Goal: Task Accomplishment & Management: Complete application form

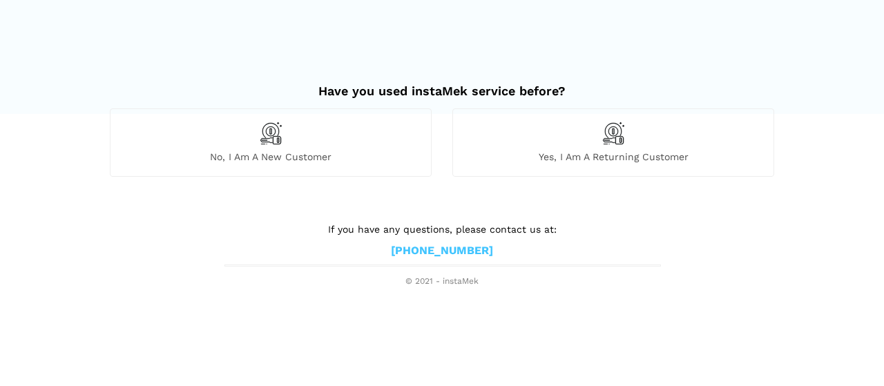
click at [608, 138] on img at bounding box center [612, 133] width 23 height 23
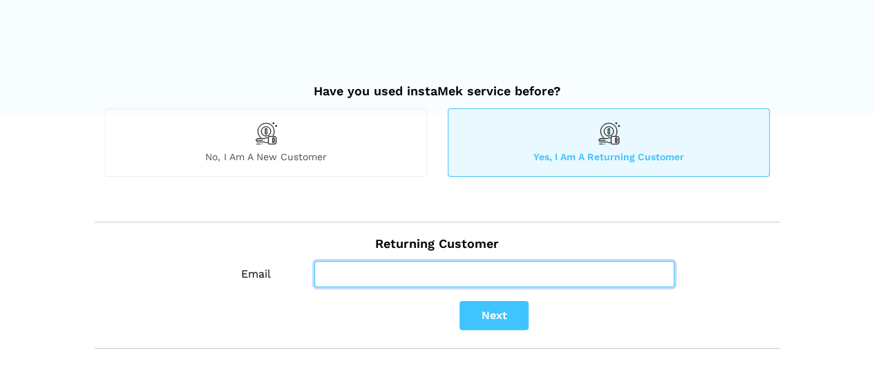
click at [410, 269] on input "Email" at bounding box center [494, 274] width 360 height 26
type input "[EMAIL_ADDRESS][DOMAIN_NAME]"
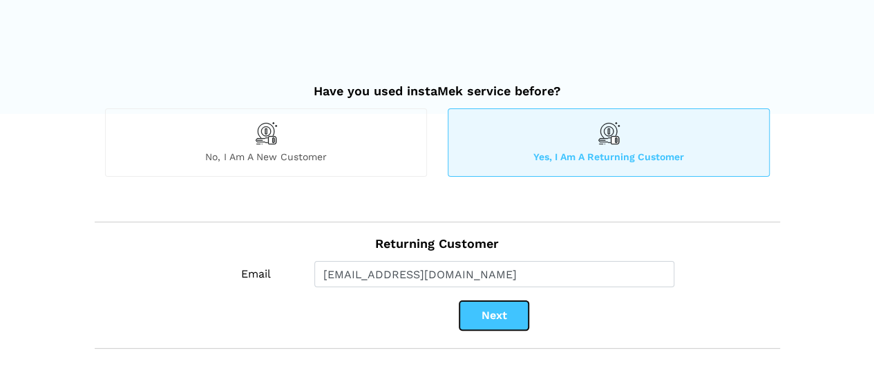
click at [485, 315] on button "Next" at bounding box center [493, 315] width 69 height 29
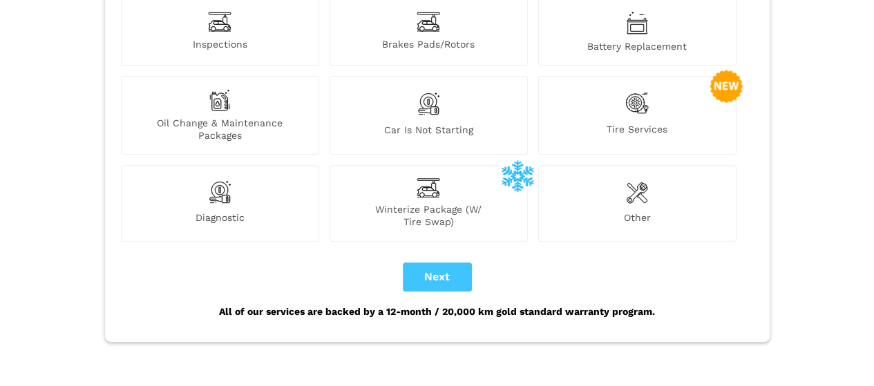
scroll to position [207, 0]
click at [635, 186] on img at bounding box center [637, 191] width 22 height 28
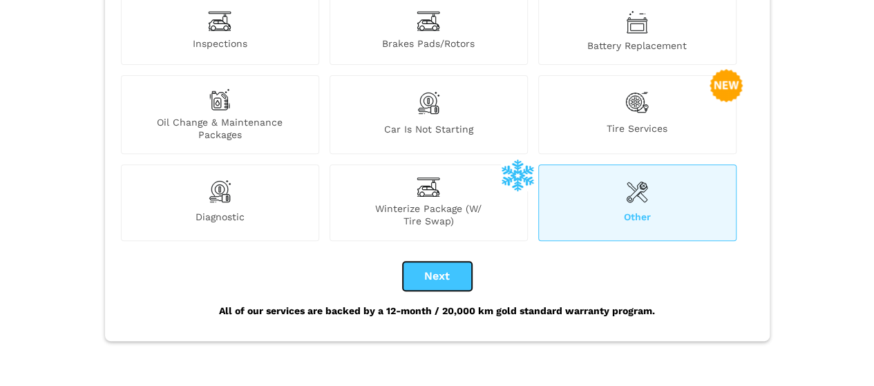
click at [436, 262] on button "Next" at bounding box center [437, 276] width 69 height 29
checkbox input "true"
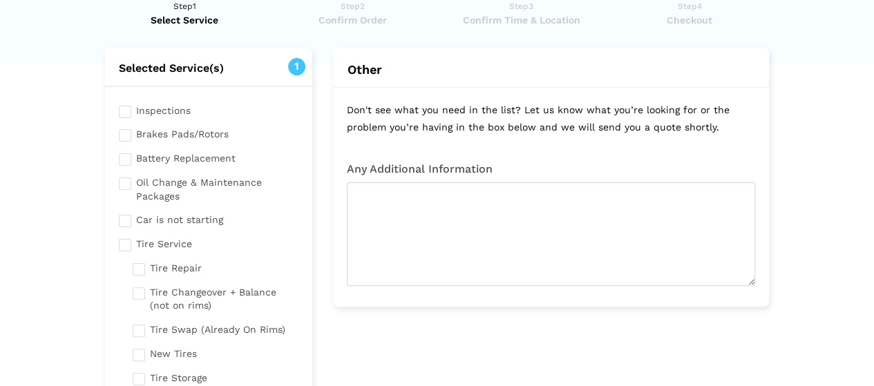
scroll to position [0, 0]
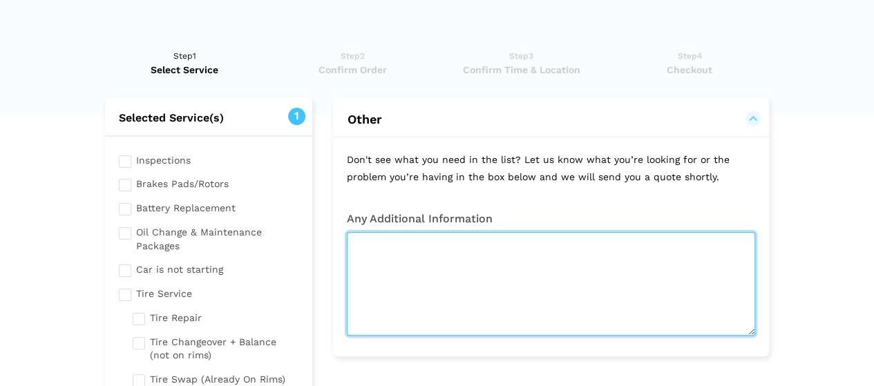
click at [439, 249] on textarea at bounding box center [551, 284] width 408 height 104
type textarea "-"
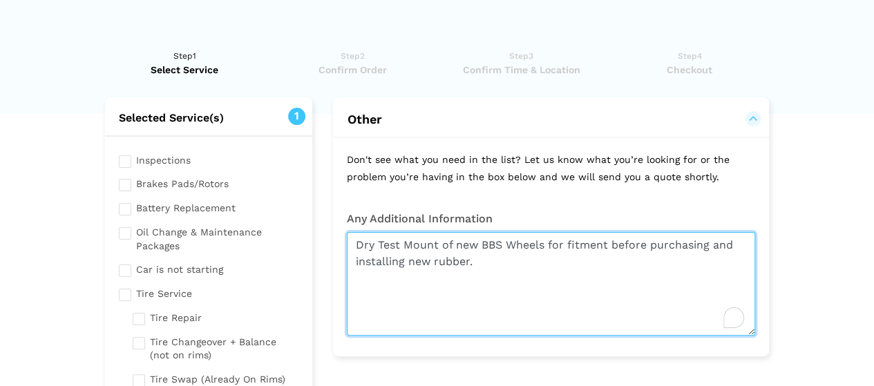
click at [354, 248] on textarea "Dry Test Mount of new BBS Wheels for fitment before purchasing and installing n…" at bounding box center [551, 284] width 408 height 104
click at [504, 264] on textarea "NEW: Dry Test Mount of new BBS Wheels for fitment before purchasing and install…" at bounding box center [551, 284] width 408 height 104
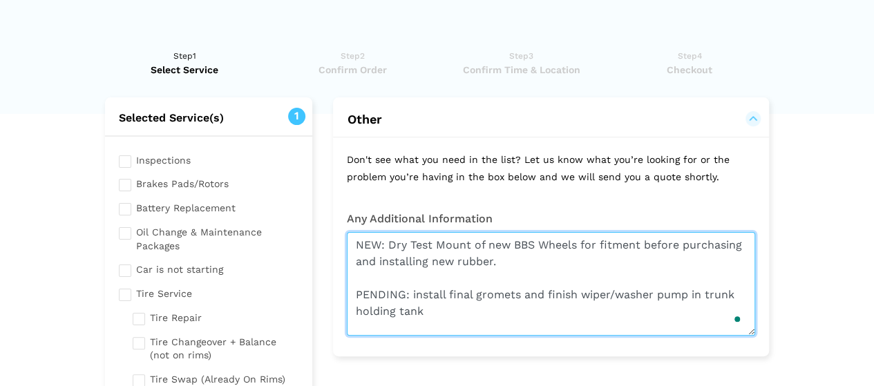
type textarea "NEW: Dry Test Mount of new BBS Wheels for fitment before purchasing and install…"
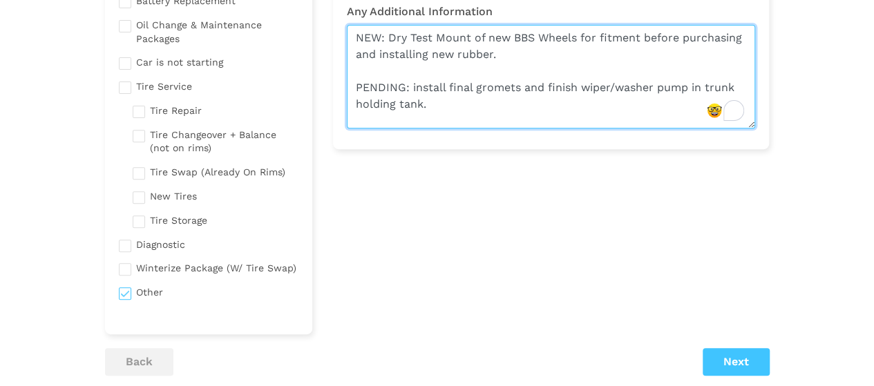
scroll to position [207, 0]
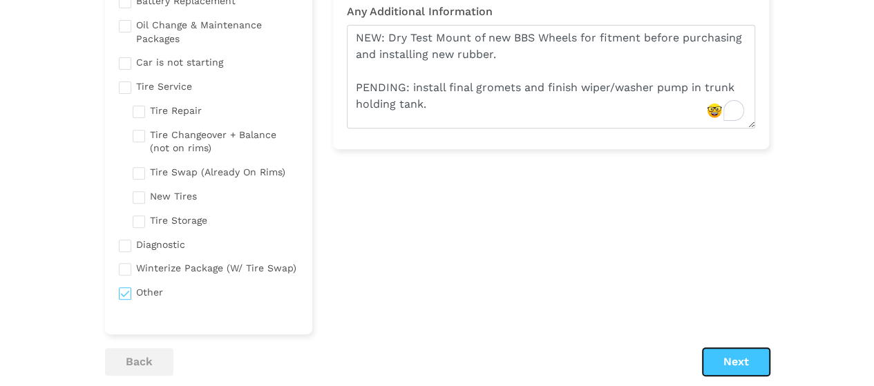
click at [739, 365] on button "Next" at bounding box center [735, 362] width 67 height 28
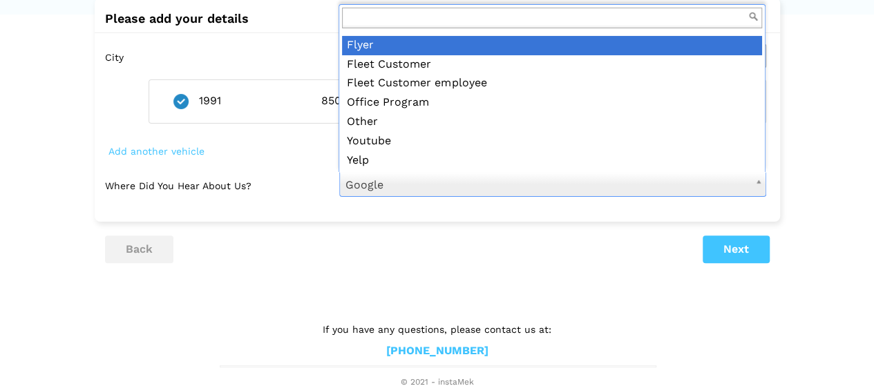
scroll to position [100, 0]
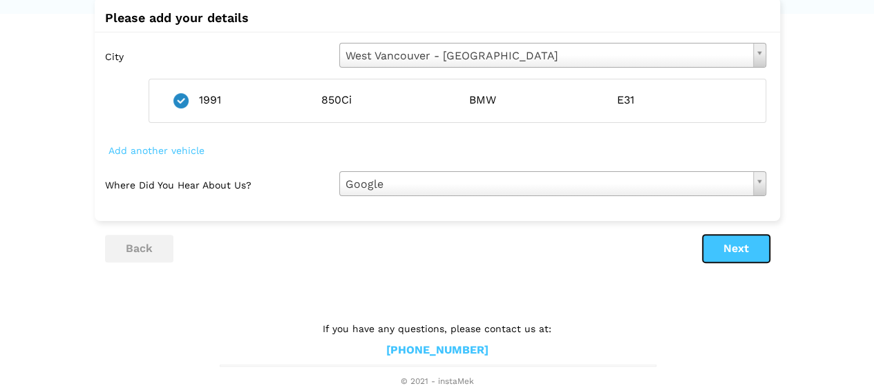
click at [725, 247] on button "Next" at bounding box center [735, 249] width 67 height 28
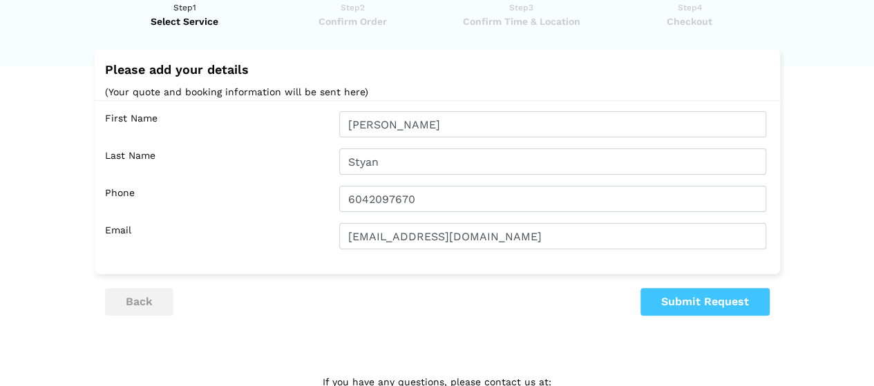
scroll to position [102, 0]
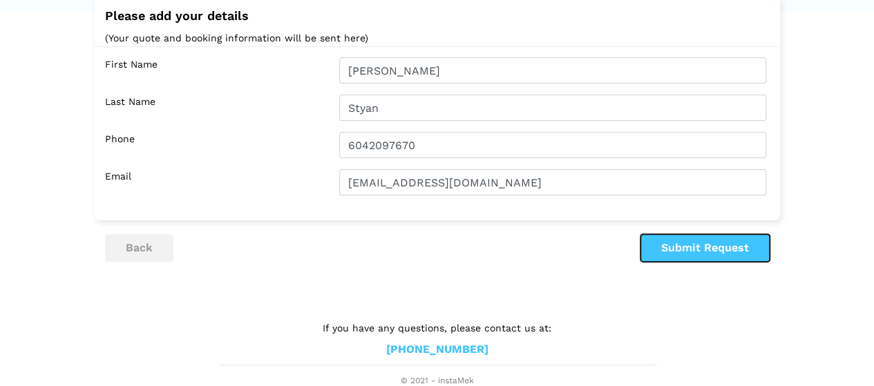
click at [692, 245] on button "Submit Request" at bounding box center [704, 248] width 129 height 28
